Goal: Communication & Community: Answer question/provide support

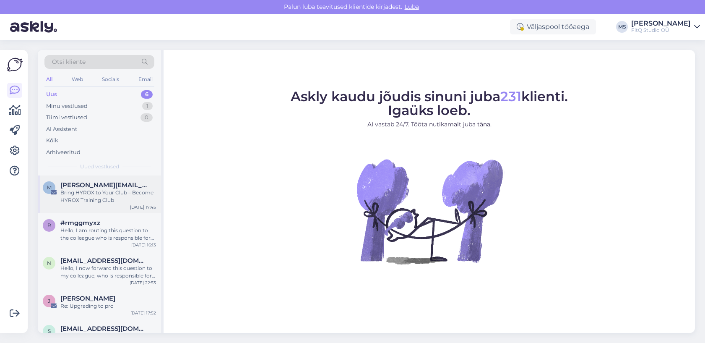
click at [101, 198] on div "Bring HYROX to Your Club – Become HYROX Training Club" at bounding box center [108, 196] width 96 height 15
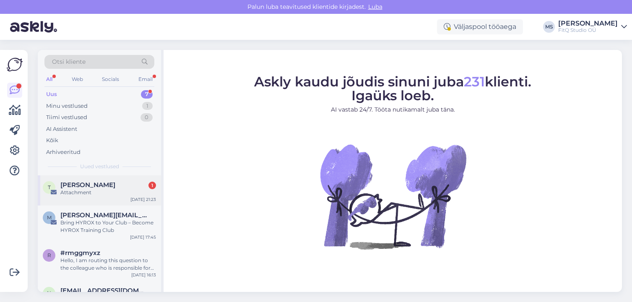
click at [91, 185] on span "[PERSON_NAME]" at bounding box center [87, 185] width 55 height 8
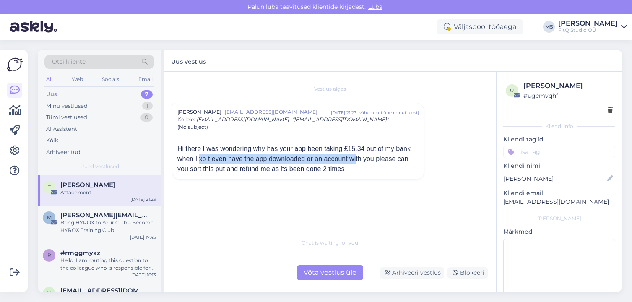
drag, startPoint x: 197, startPoint y: 158, endPoint x: 353, endPoint y: 160, distance: 156.0
click at [353, 160] on div "Hi there I was wondering why has your app been taking £15.34 out of my bank whe…" at bounding box center [298, 159] width 242 height 30
click at [325, 269] on div "Võta vestlus üle" at bounding box center [330, 272] width 66 height 15
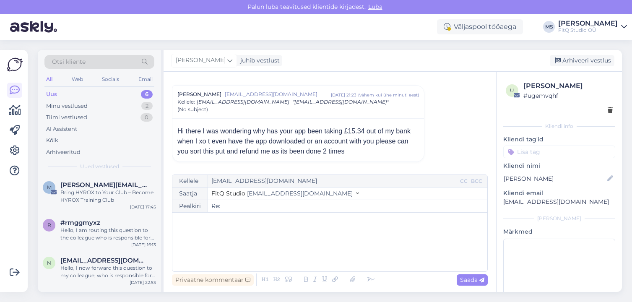
click at [248, 248] on div "﻿" at bounding box center [330, 242] width 307 height 50
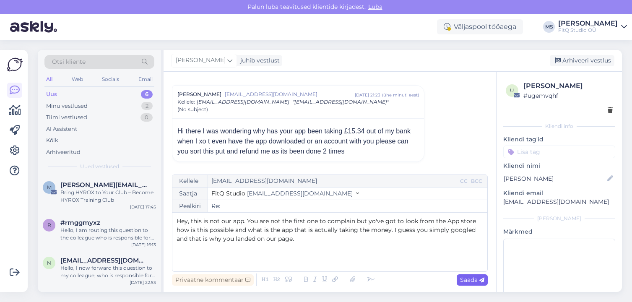
click at [472, 279] on span "Saada" at bounding box center [472, 280] width 24 height 8
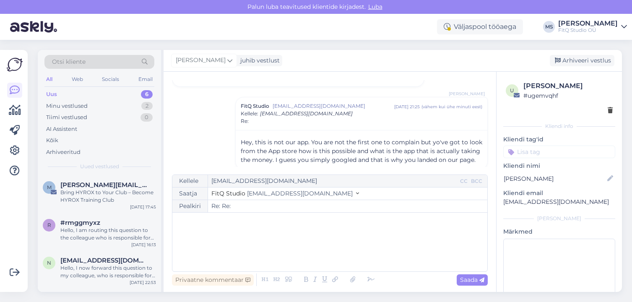
scroll to position [101, 0]
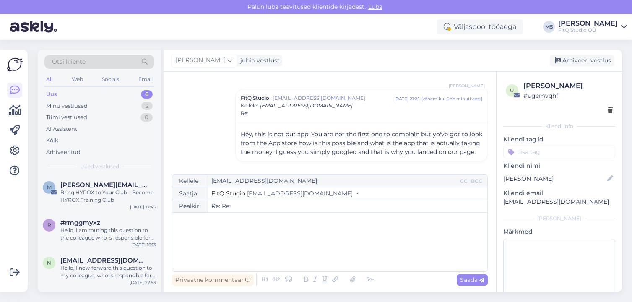
click at [369, 249] on div "﻿" at bounding box center [330, 242] width 307 height 50
click at [278, 242] on div "﻿" at bounding box center [330, 242] width 307 height 50
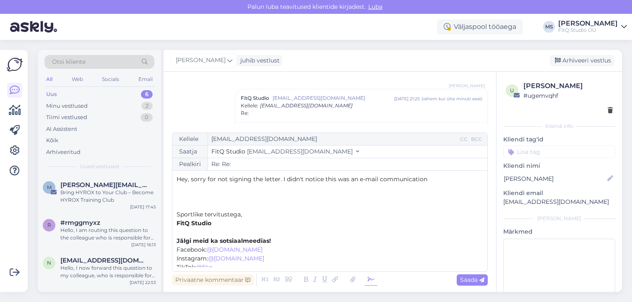
click at [370, 278] on icon at bounding box center [371, 280] width 13 height 12
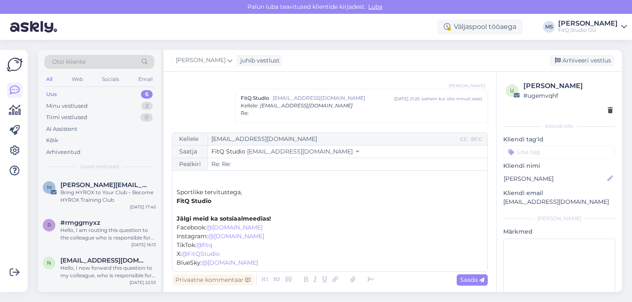
scroll to position [0, 0]
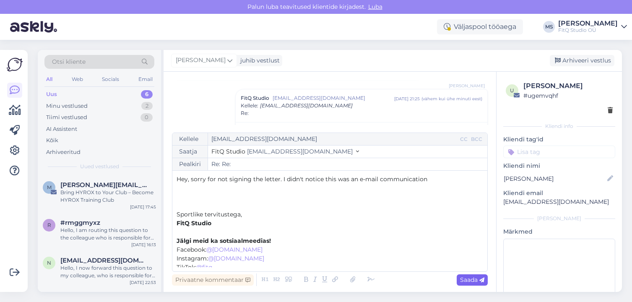
click at [468, 282] on span "Saada" at bounding box center [472, 280] width 24 height 8
type input "Re: Re:"
